Goal: Task Accomplishment & Management: Manage account settings

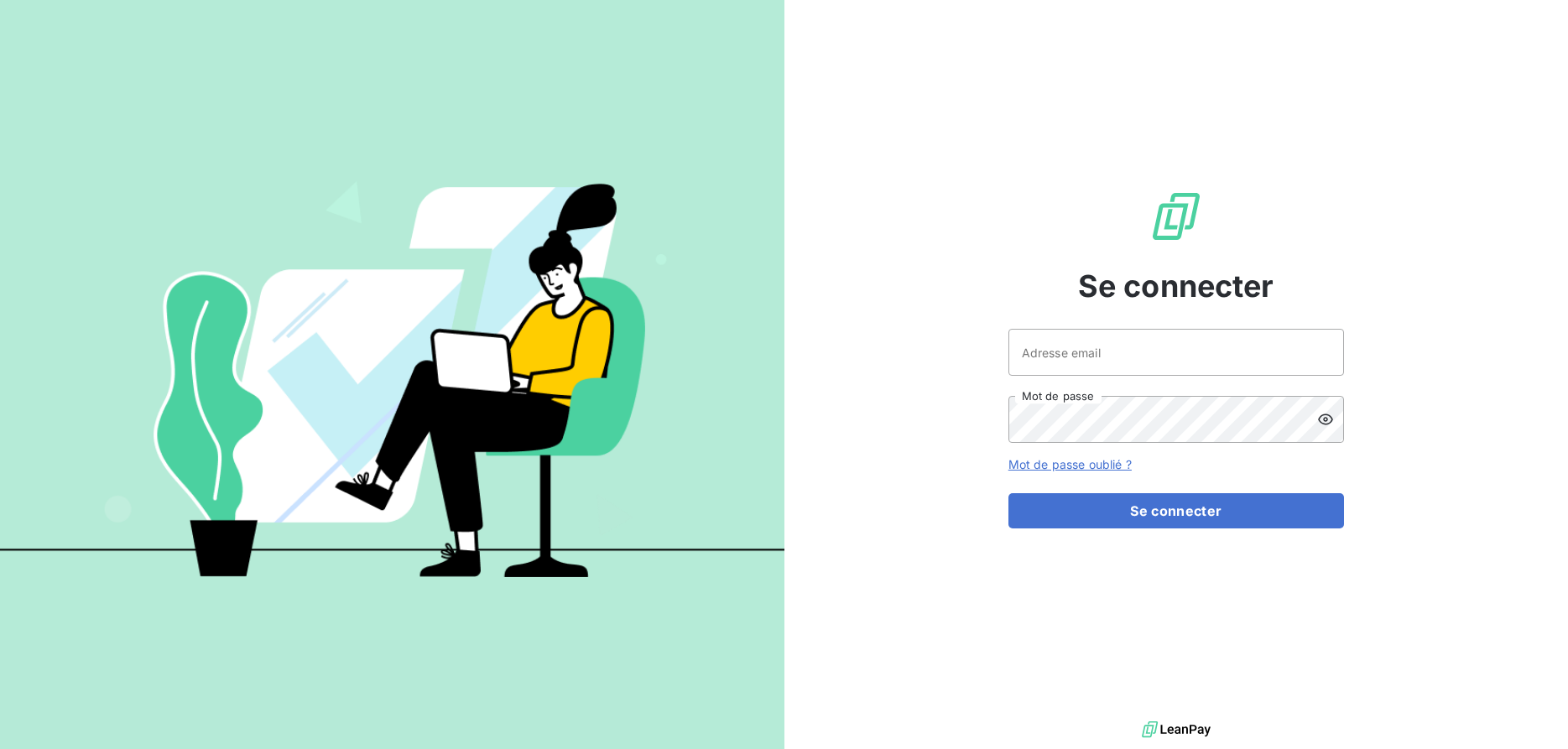
type input "[PERSON_NAME][EMAIL_ADDRESS][DOMAIN_NAME]"
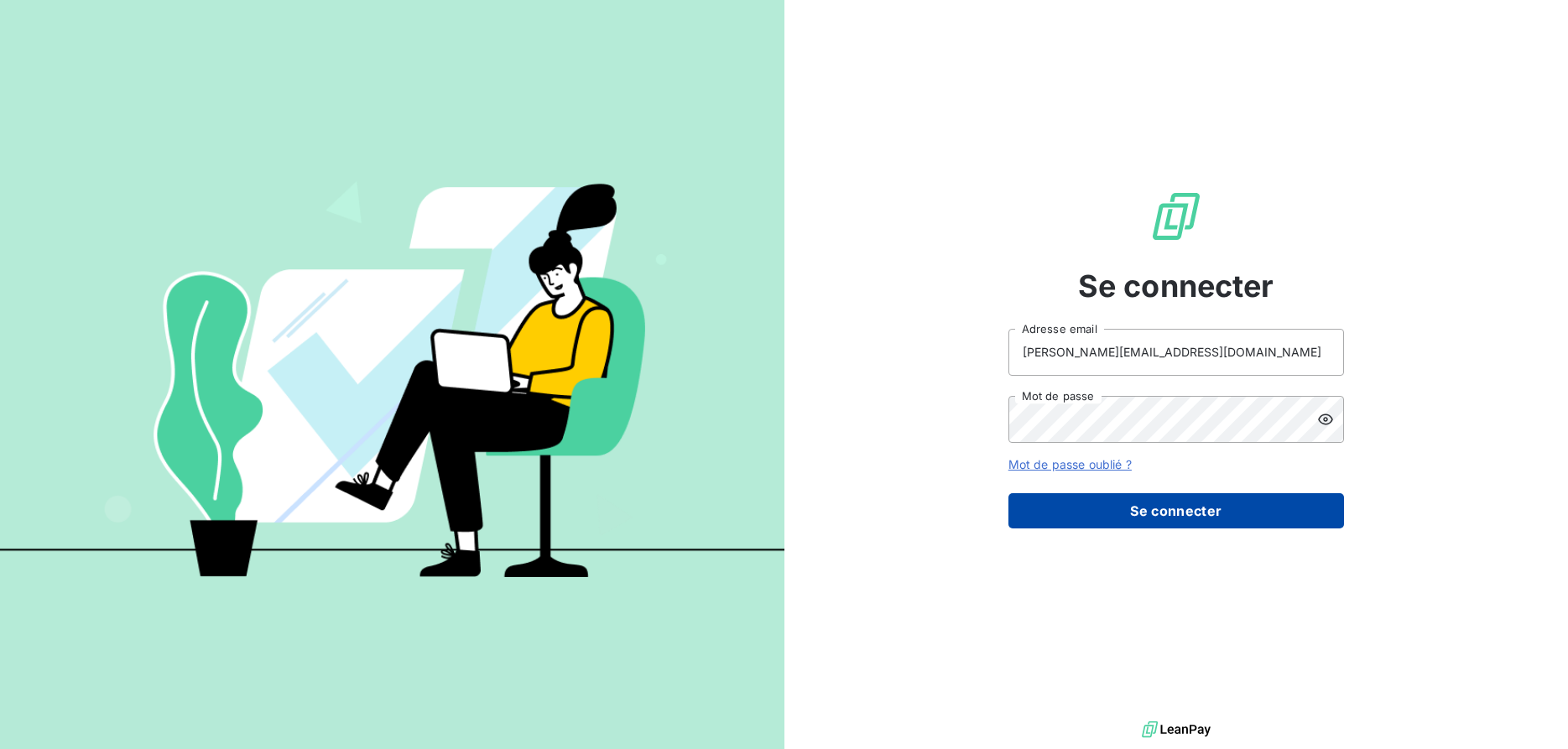
click at [1175, 515] on button "Se connecter" at bounding box center [1175, 511] width 336 height 36
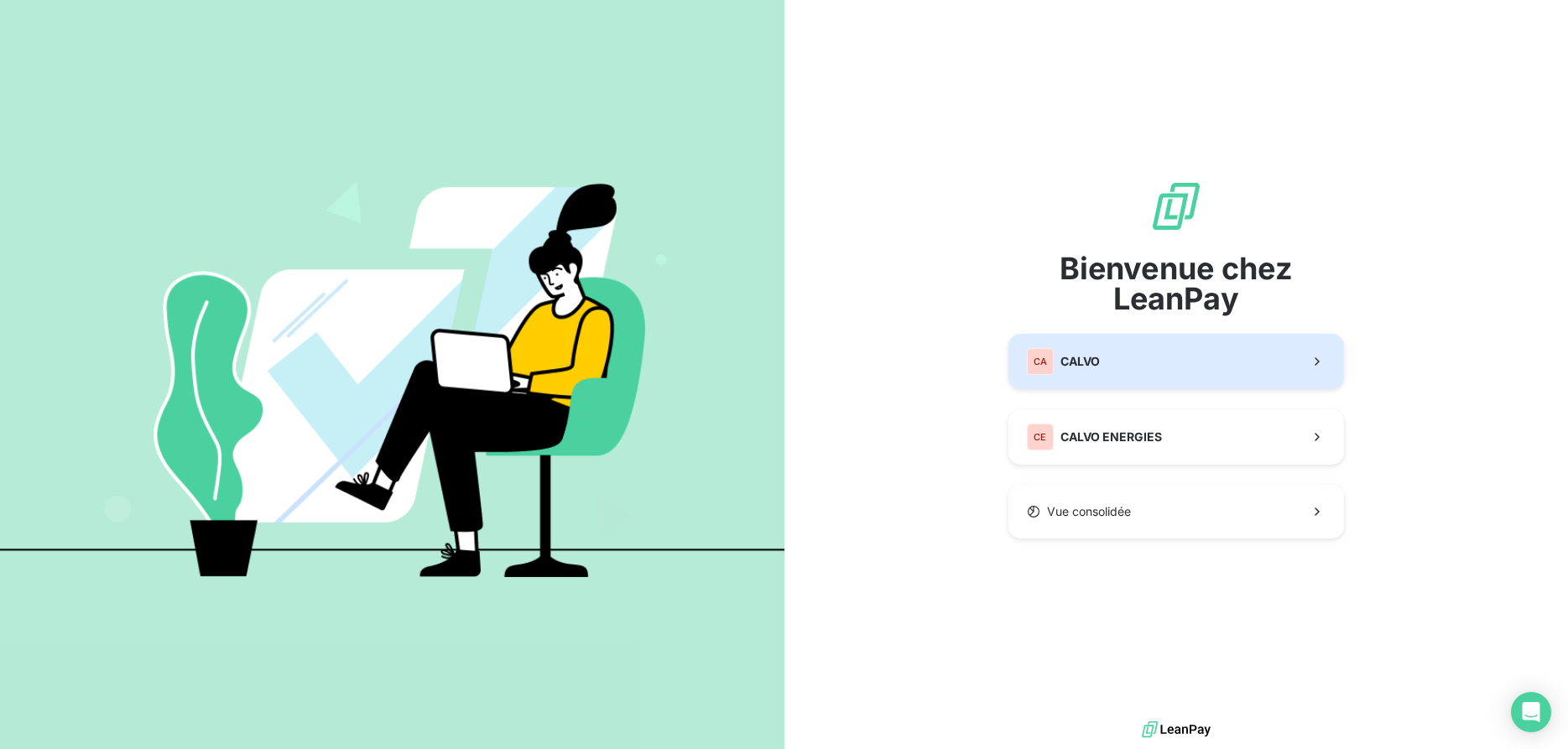
click at [1105, 366] on button "CA CALVO" at bounding box center [1175, 361] width 336 height 55
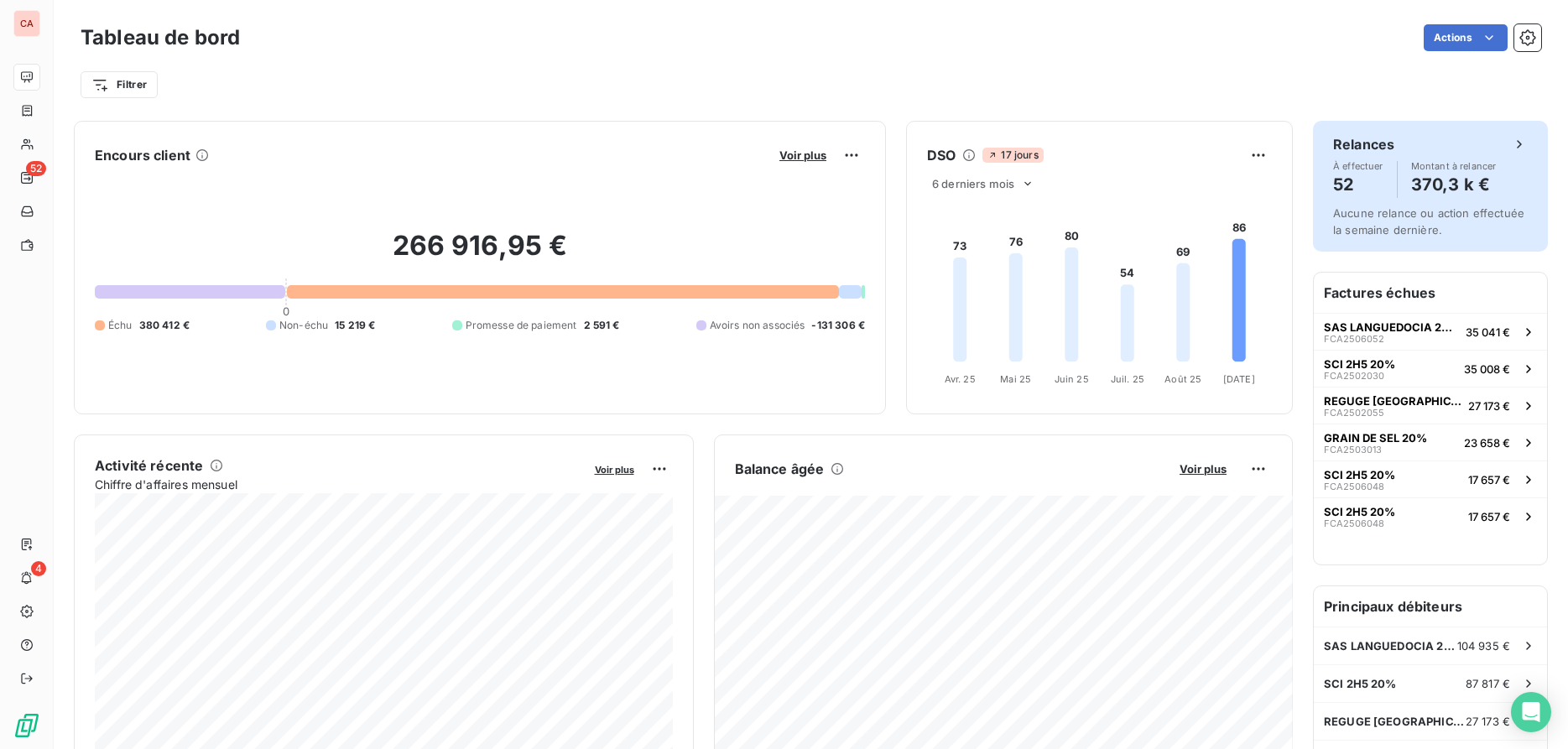
click at [1434, 215] on span "Aucune relance ou action effectuée la semaine dernière." at bounding box center [1427, 221] width 191 height 31
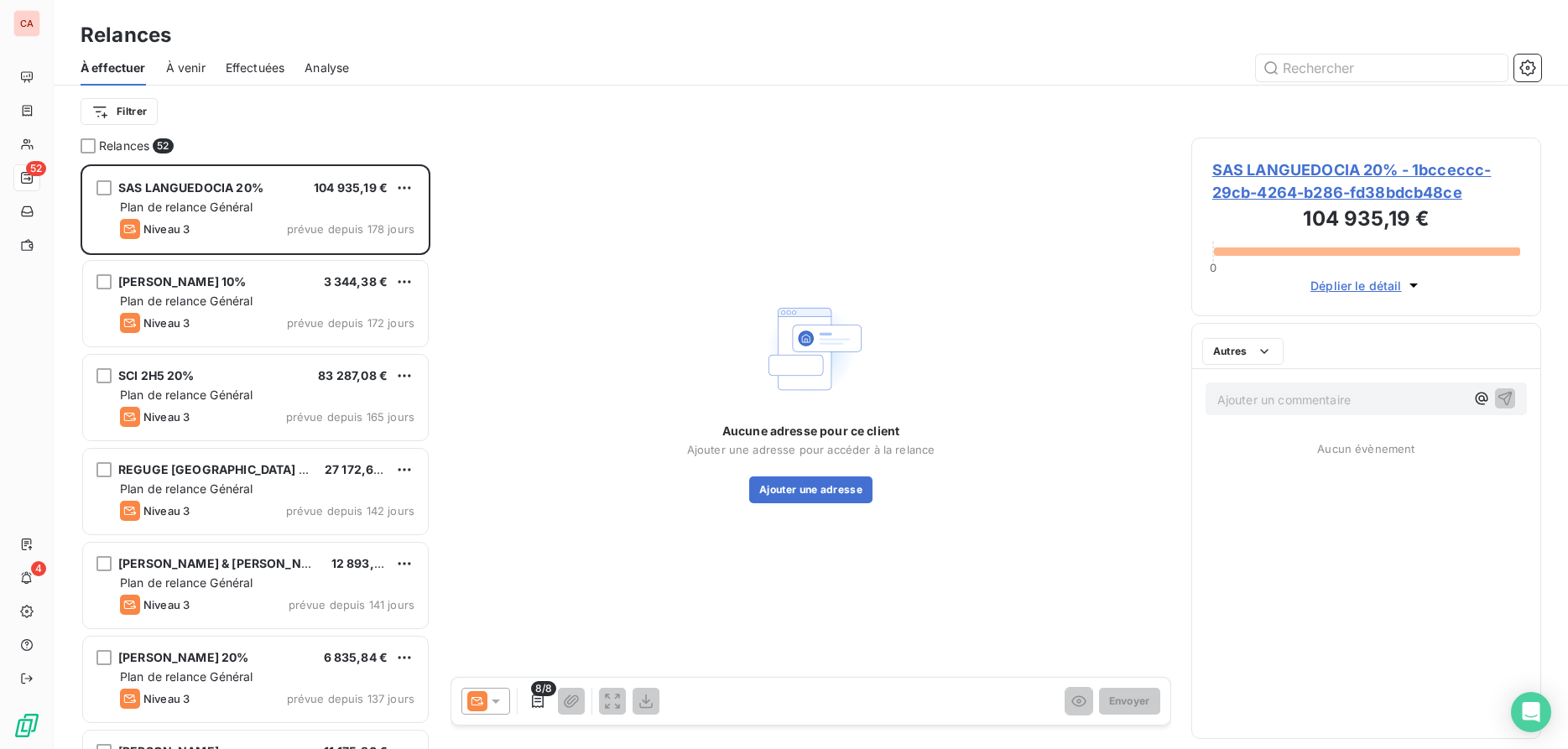
scroll to position [585, 350]
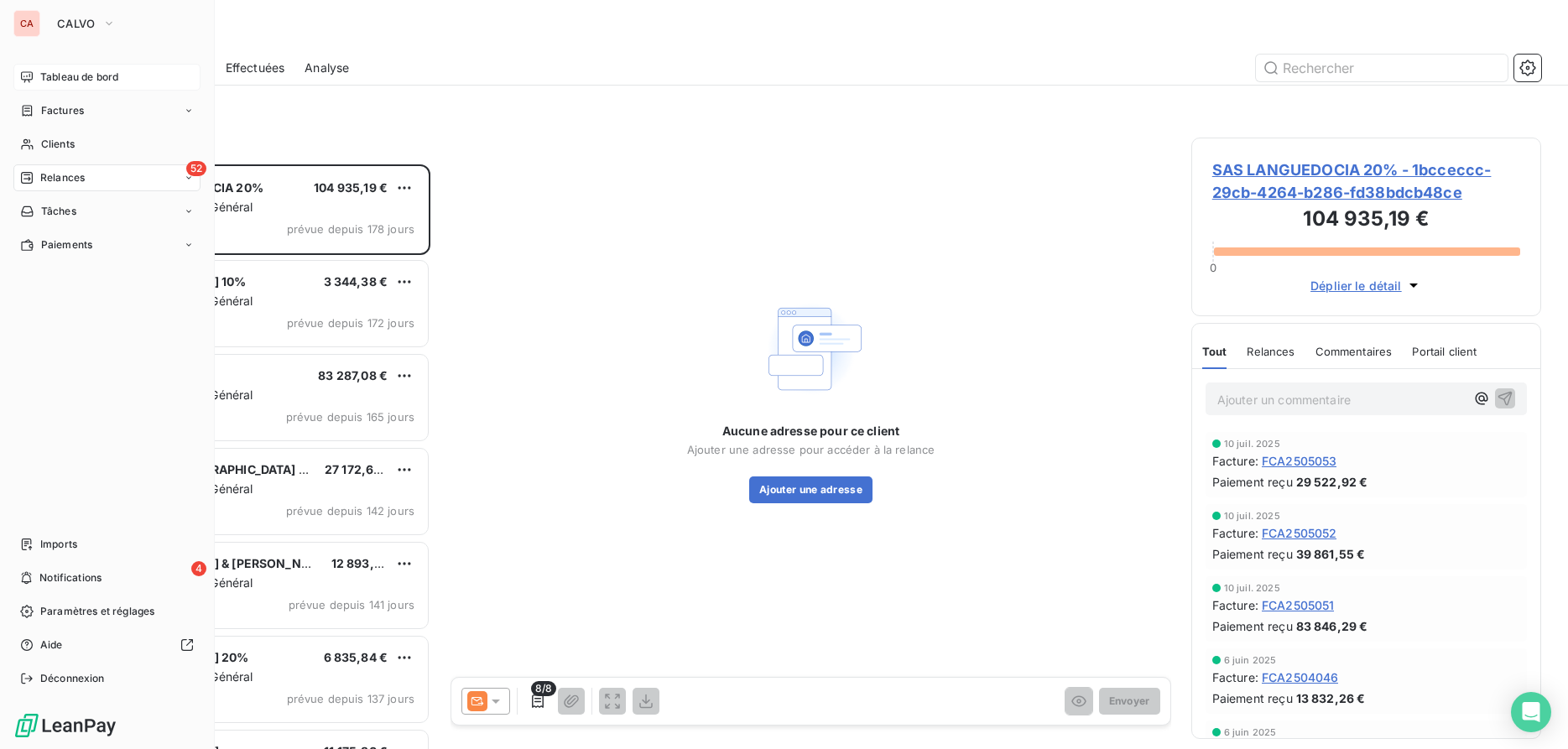
click at [67, 76] on span "Tableau de bord" at bounding box center [79, 76] width 78 height 15
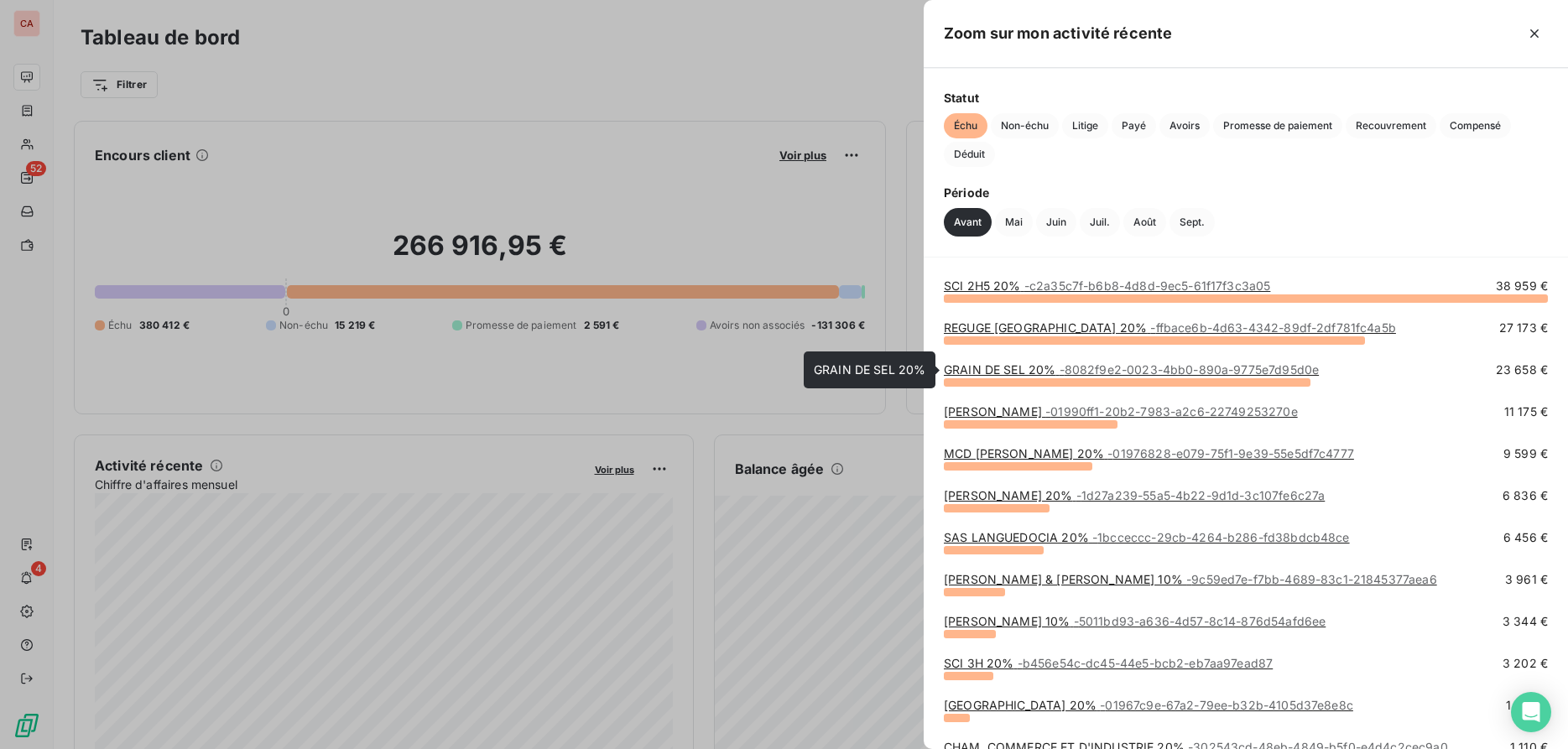
click at [1076, 371] on span "- 8082f9e2-0023-4bb0-890a-9775e7d95d0e" at bounding box center [1189, 369] width 260 height 14
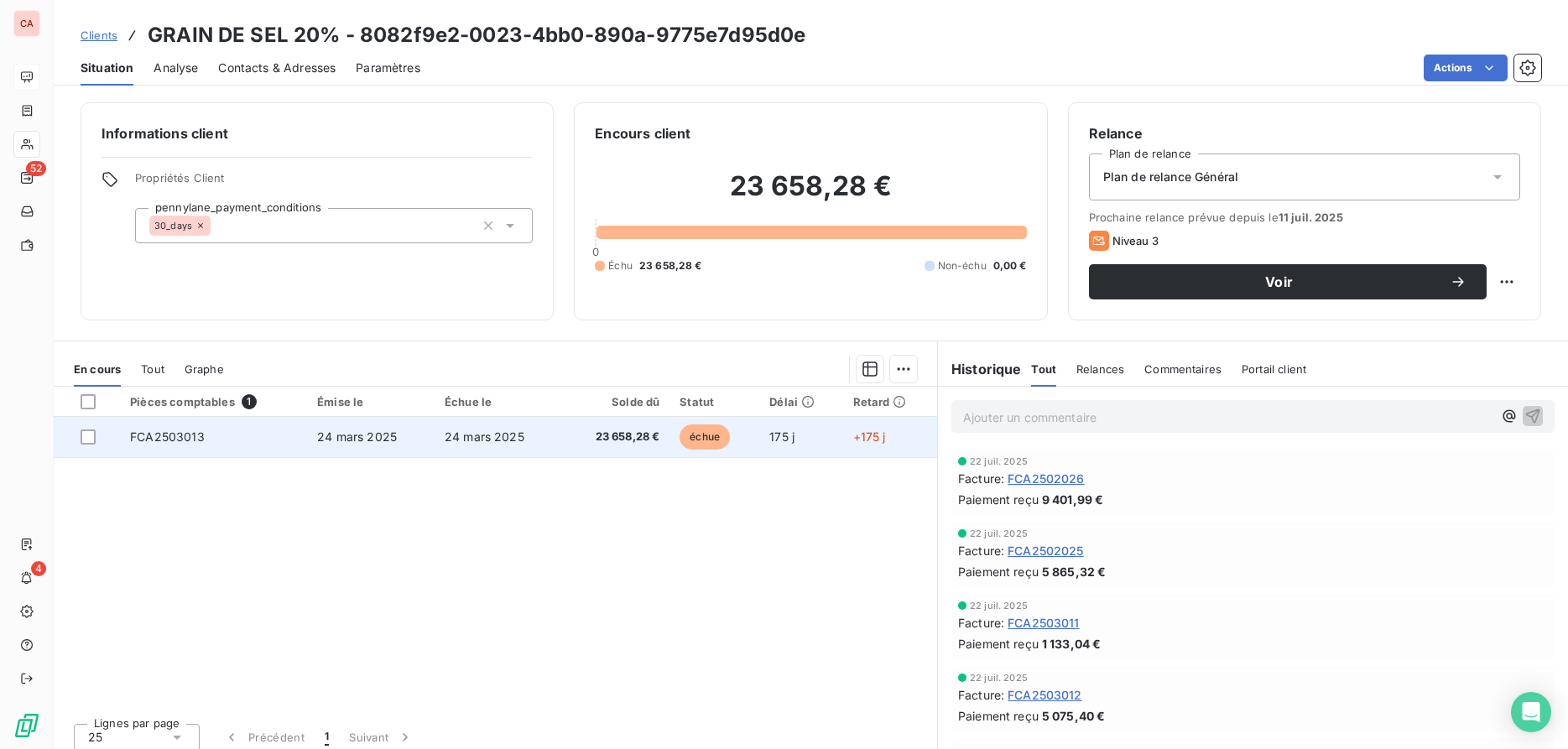
click at [410, 438] on td "24 mars 2025" at bounding box center [370, 436] width 128 height 41
